Goal: Information Seeking & Learning: Learn about a topic

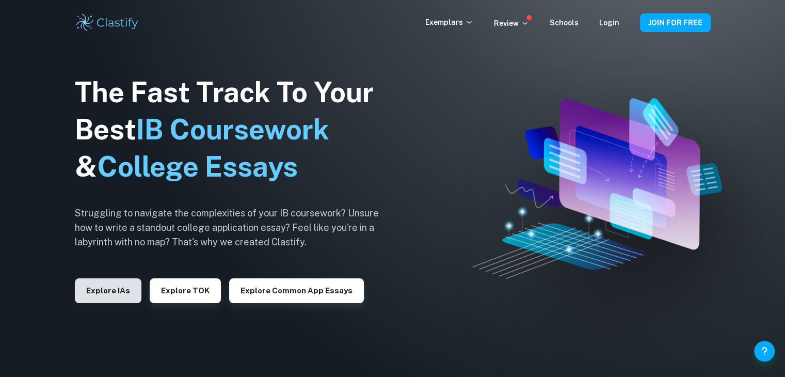
click at [97, 290] on button "Explore IAs" at bounding box center [108, 290] width 67 height 25
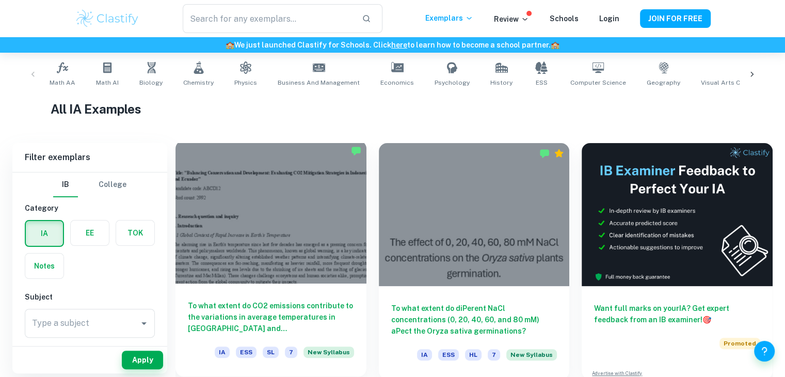
scroll to position [207, 0]
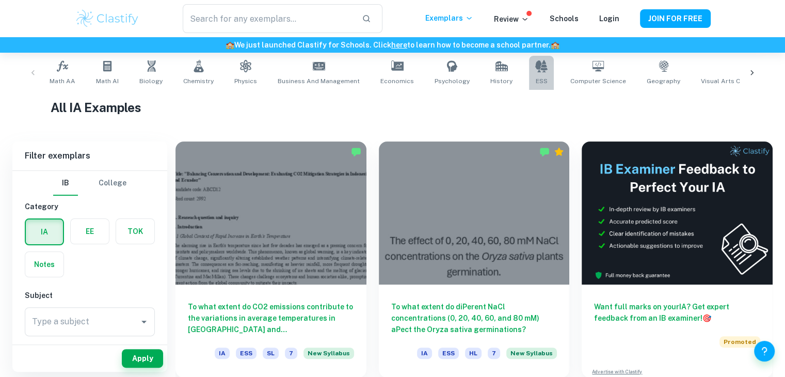
click at [535, 69] on link "ESS" at bounding box center [541, 73] width 25 height 34
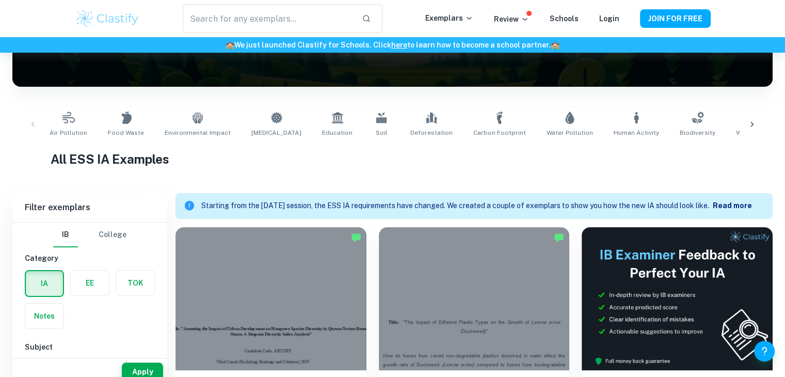
scroll to position [361, 0]
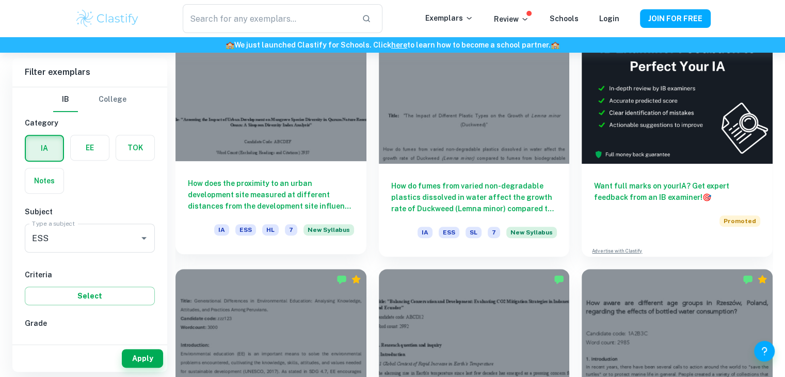
click at [314, 185] on h6 "How does the proximity to an urban development site measured at different dista…" at bounding box center [271, 195] width 166 height 34
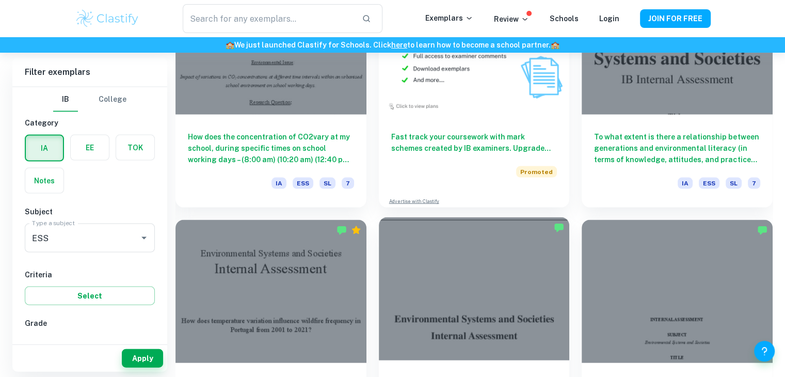
scroll to position [2169, 0]
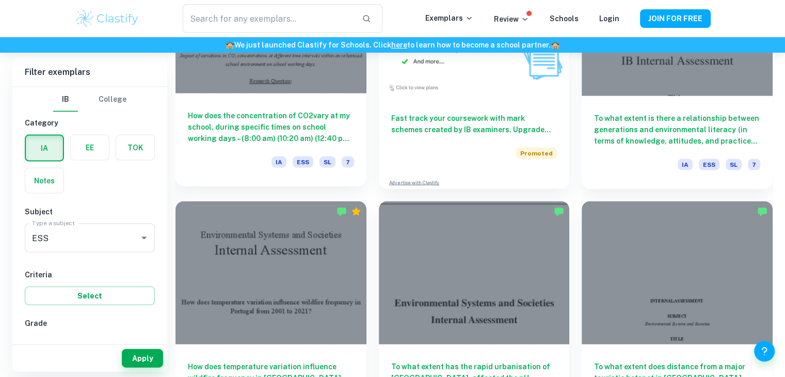
click at [336, 129] on h6 "How does the concentration of CO2vary at my school, during specific times on sc…" at bounding box center [271, 127] width 166 height 34
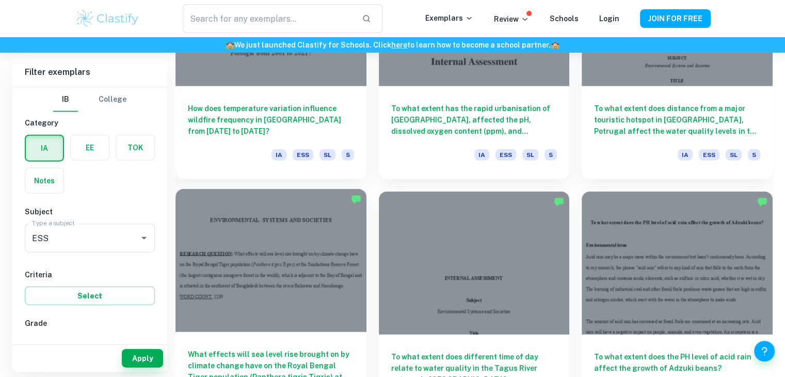
scroll to position [2582, 0]
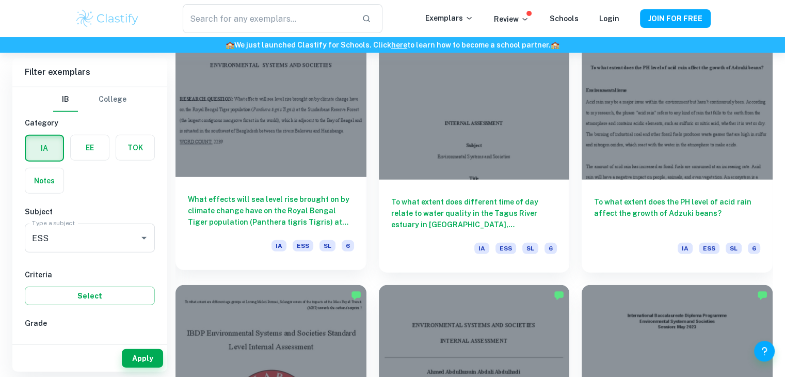
click at [320, 215] on h6 "What effects will sea level rise brought on by climate change have on the Royal…" at bounding box center [271, 211] width 166 height 34
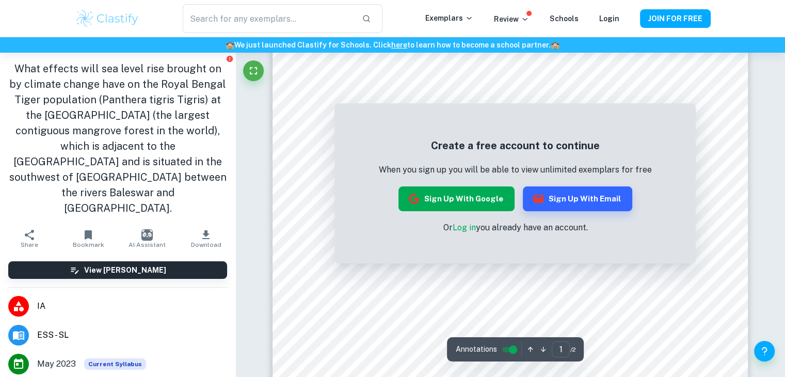
scroll to position [207, 0]
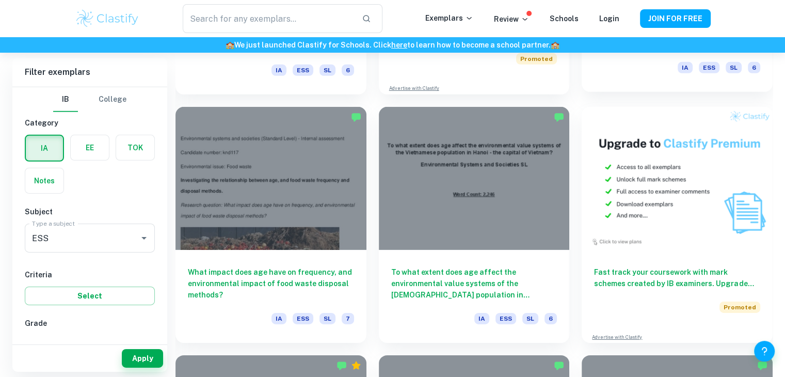
scroll to position [3356, 0]
